Goal: Information Seeking & Learning: Learn about a topic

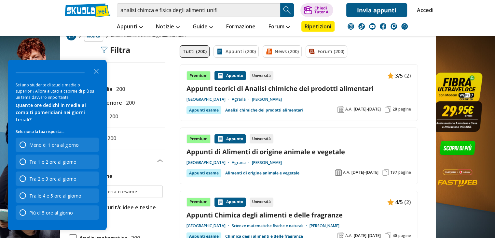
scroll to position [29, 0]
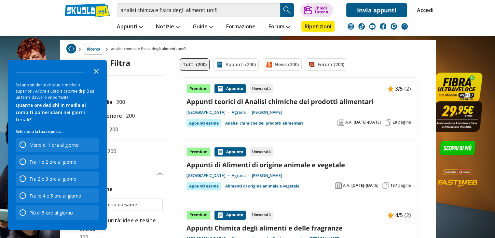
click at [97, 76] on icon "Close the survey" at bounding box center [96, 70] width 13 height 13
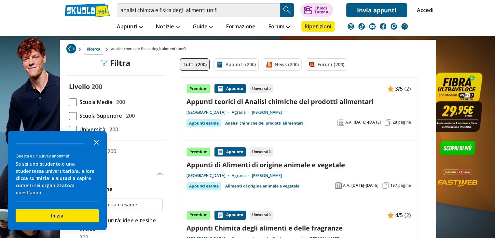
click at [98, 145] on polygon "Close the survey" at bounding box center [96, 142] width 5 height 5
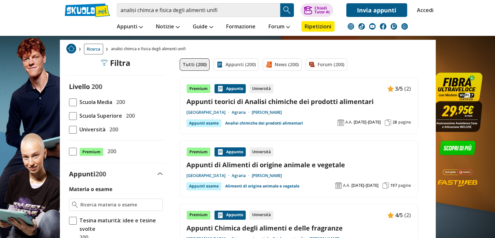
click at [94, 129] on span "Università" at bounding box center [91, 129] width 29 height 8
click at [69, 129] on input "Università 200" at bounding box center [69, 129] width 0 height 0
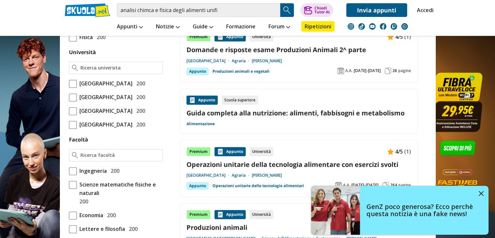
scroll to position [271, 0]
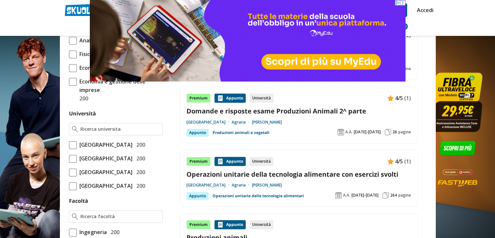
click at [74, 147] on span at bounding box center [73, 145] width 8 height 8
click at [69, 145] on input "Università degli Studi di Firenze 200" at bounding box center [69, 145] width 0 height 0
click at [74, 147] on span at bounding box center [73, 145] width 8 height 8
click at [69, 145] on input "Università degli Studi di Firenze 200" at bounding box center [69, 145] width 0 height 0
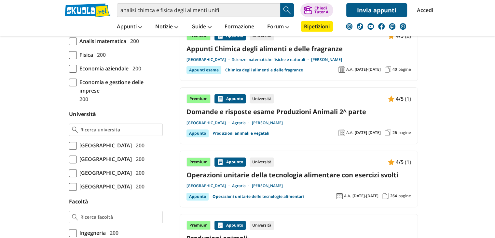
scroll to position [216, 0]
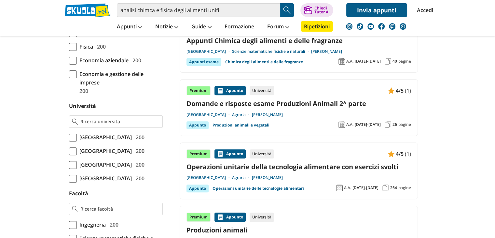
click at [126, 135] on span "[GEOGRAPHIC_DATA]" at bounding box center [104, 137] width 55 height 8
click at [69, 137] on input "[GEOGRAPHIC_DATA] 200" at bounding box center [69, 137] width 0 height 0
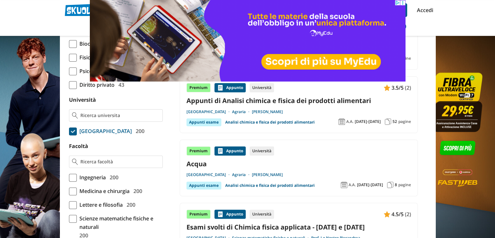
scroll to position [221, 0]
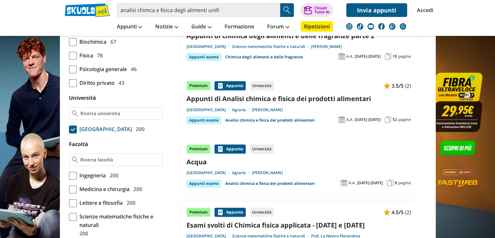
click at [277, 97] on link "Appunti di Analisi chimica e fisica dei prodotti alimentari" at bounding box center [299, 98] width 225 height 9
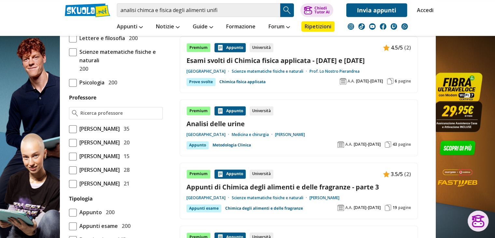
scroll to position [384, 0]
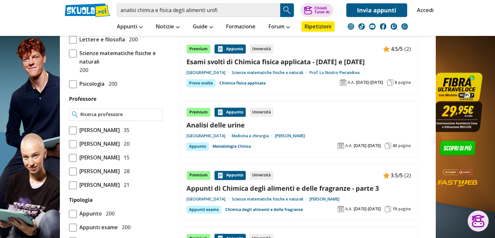
click at [142, 116] on div at bounding box center [116, 114] width 94 height 12
click at [142, 118] on input "Professore" at bounding box center [119, 114] width 79 height 7
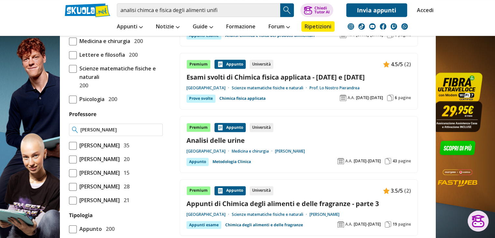
scroll to position [369, 0]
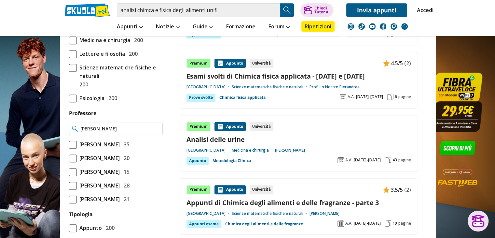
type input "dinnella caterina"
click at [73, 132] on img at bounding box center [75, 128] width 6 height 7
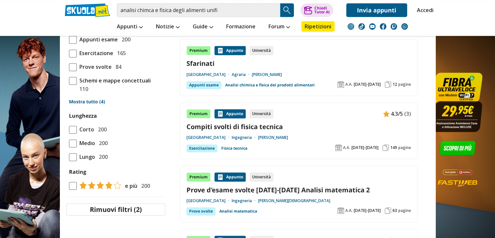
scroll to position [572, 0]
click at [69, 147] on span at bounding box center [73, 143] width 8 height 8
click at [69, 143] on input "Medio 200" at bounding box center [69, 143] width 0 height 0
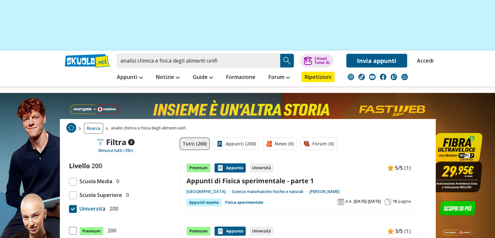
scroll to position [20, 0]
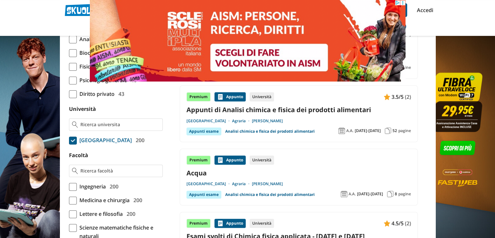
scroll to position [209, 0]
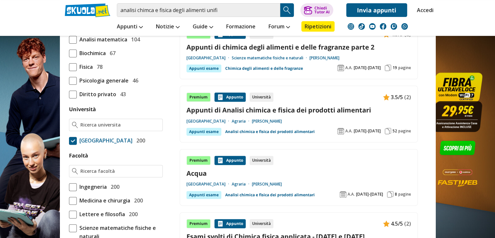
click at [251, 112] on link "Appunti di Analisi chimica e fisica dei prodotti alimentari" at bounding box center [299, 109] width 225 height 9
